Goal: Ask a question: Seek information or help from site administrators or community

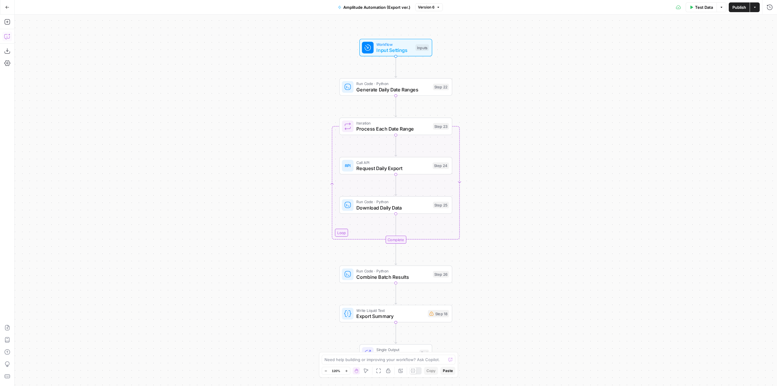
click at [6, 34] on icon "button" at bounding box center [7, 36] width 6 height 6
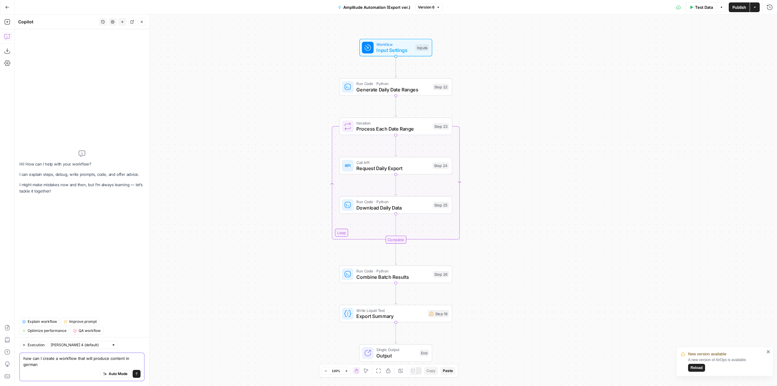
type textarea "how can I create a workflow that will produce content in german?"
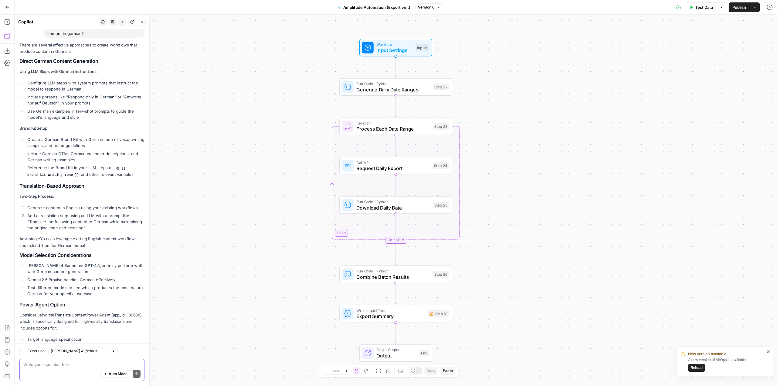
scroll to position [42, 0]
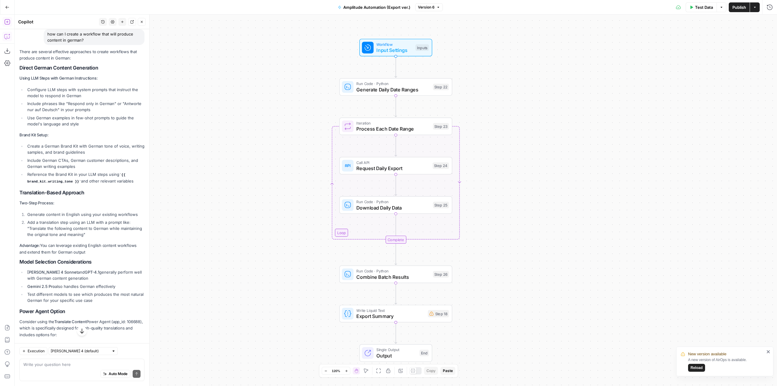
click at [10, 21] on icon "button" at bounding box center [7, 22] width 6 height 6
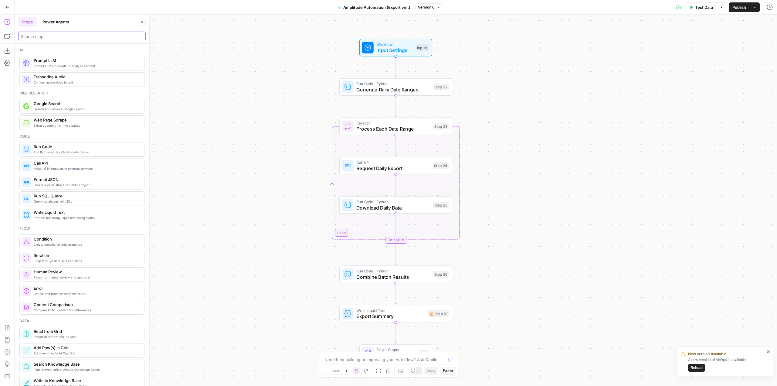
click at [67, 35] on input "search" at bounding box center [82, 36] width 122 height 6
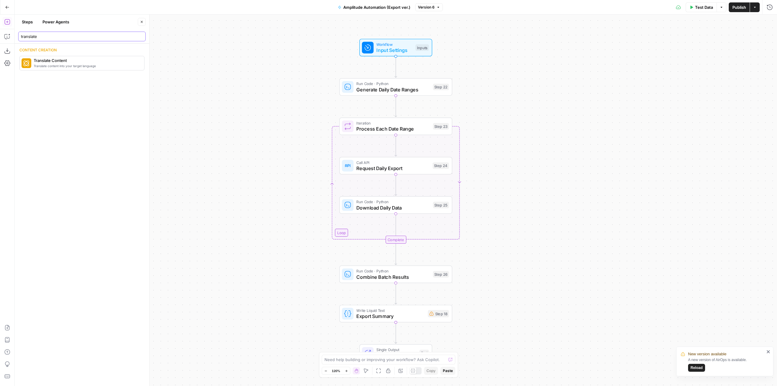
type input "translate"
click at [171, 85] on div "Workflow Input Settings Inputs Run Code · Python Generate Daily Date Ranges Ste…" at bounding box center [396, 200] width 762 height 371
click at [10, 8] on button "Go Back" at bounding box center [7, 7] width 11 height 11
